Goal: Navigation & Orientation: Find specific page/section

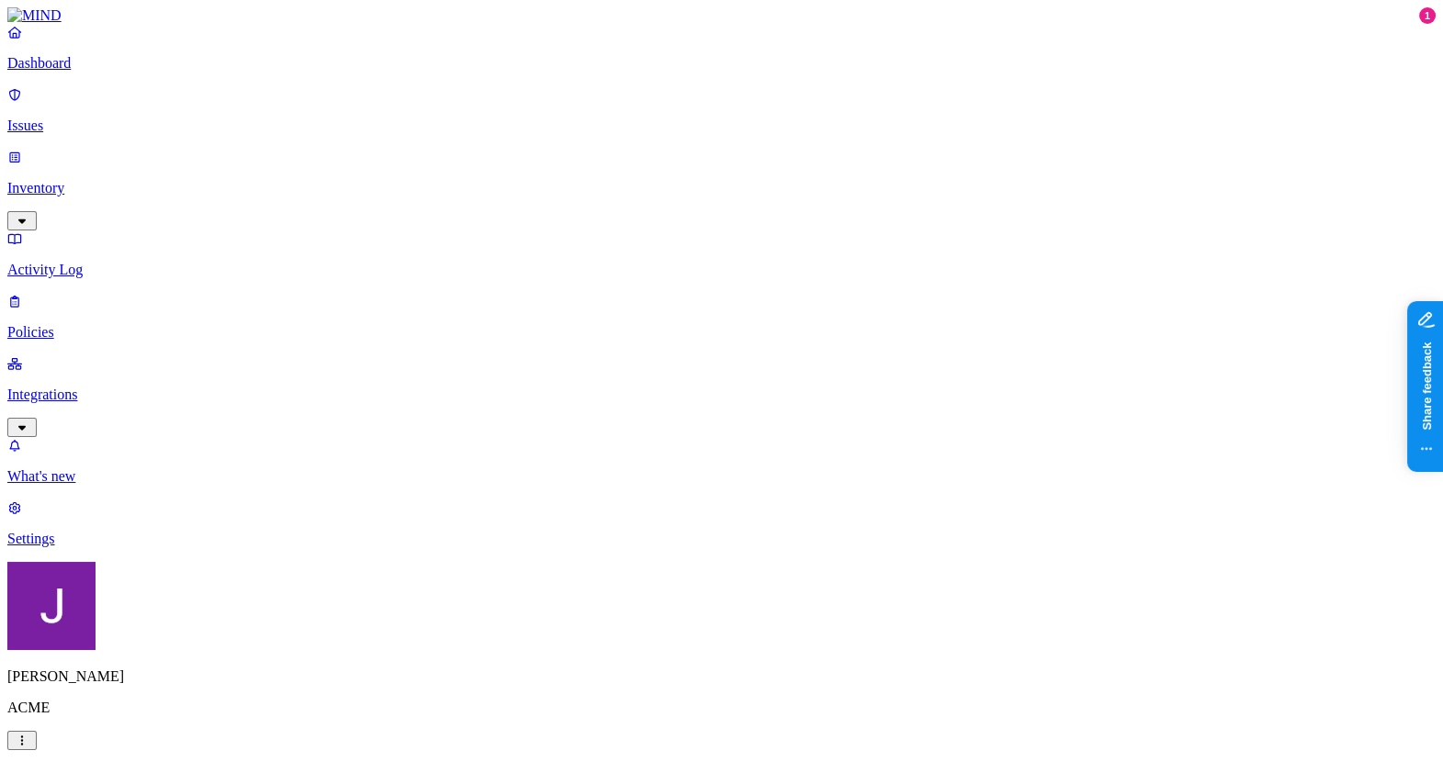
click at [96, 118] on p "Issues" at bounding box center [721, 126] width 1428 height 17
click at [103, 72] on p "Dashboard" at bounding box center [721, 63] width 1428 height 17
